Goal: Information Seeking & Learning: Learn about a topic

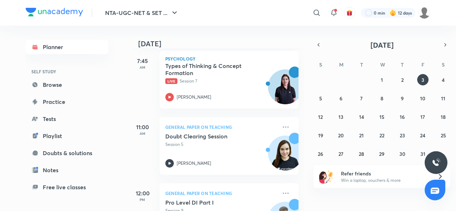
scroll to position [105, 0]
click at [169, 97] on icon at bounding box center [170, 97] width 2 height 2
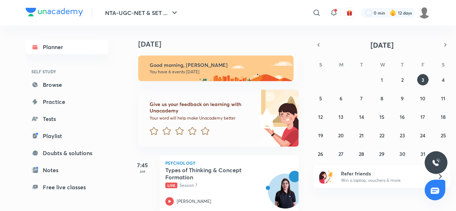
click at [319, 44] on icon "button" at bounding box center [318, 44] width 1 height 3
click at [362, 156] on abbr "30" at bounding box center [362, 154] width 6 height 7
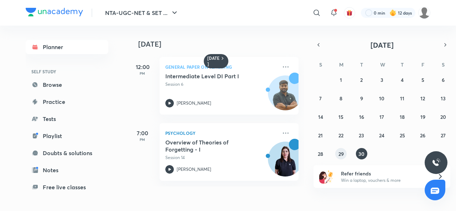
click at [341, 154] on abbr "29" at bounding box center [341, 154] width 5 height 7
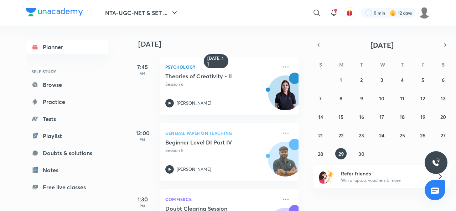
click at [282, 66] on icon at bounding box center [286, 67] width 9 height 9
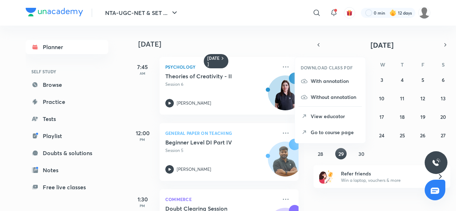
click at [323, 81] on p "With annotation" at bounding box center [335, 80] width 49 height 7
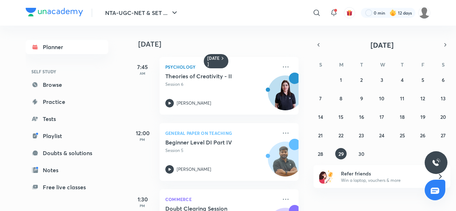
click at [171, 105] on icon at bounding box center [169, 103] width 9 height 9
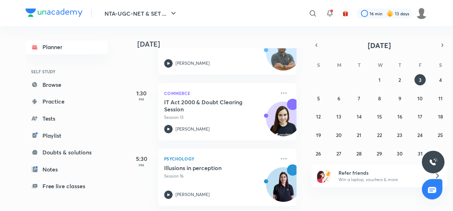
scroll to position [325, 0]
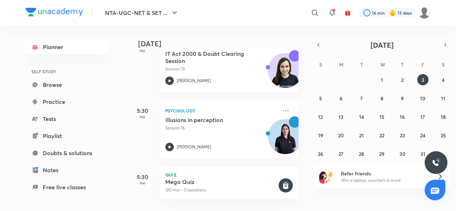
click at [282, 107] on icon at bounding box center [286, 111] width 9 height 9
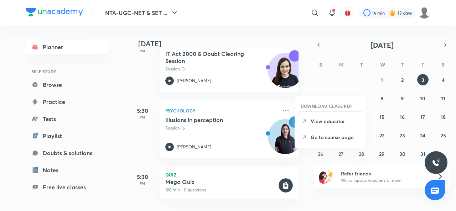
click at [326, 137] on p "Go to course page" at bounding box center [335, 137] width 49 height 7
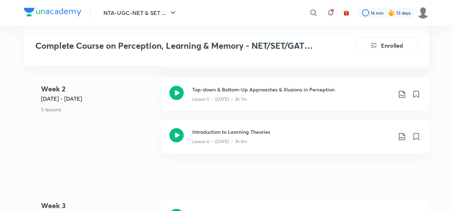
scroll to position [608, 0]
click at [222, 86] on h3 "Top-down & Bottom-Up Approaches & Illusions in Perception" at bounding box center [292, 89] width 200 height 7
